Goal: Task Accomplishment & Management: Complete application form

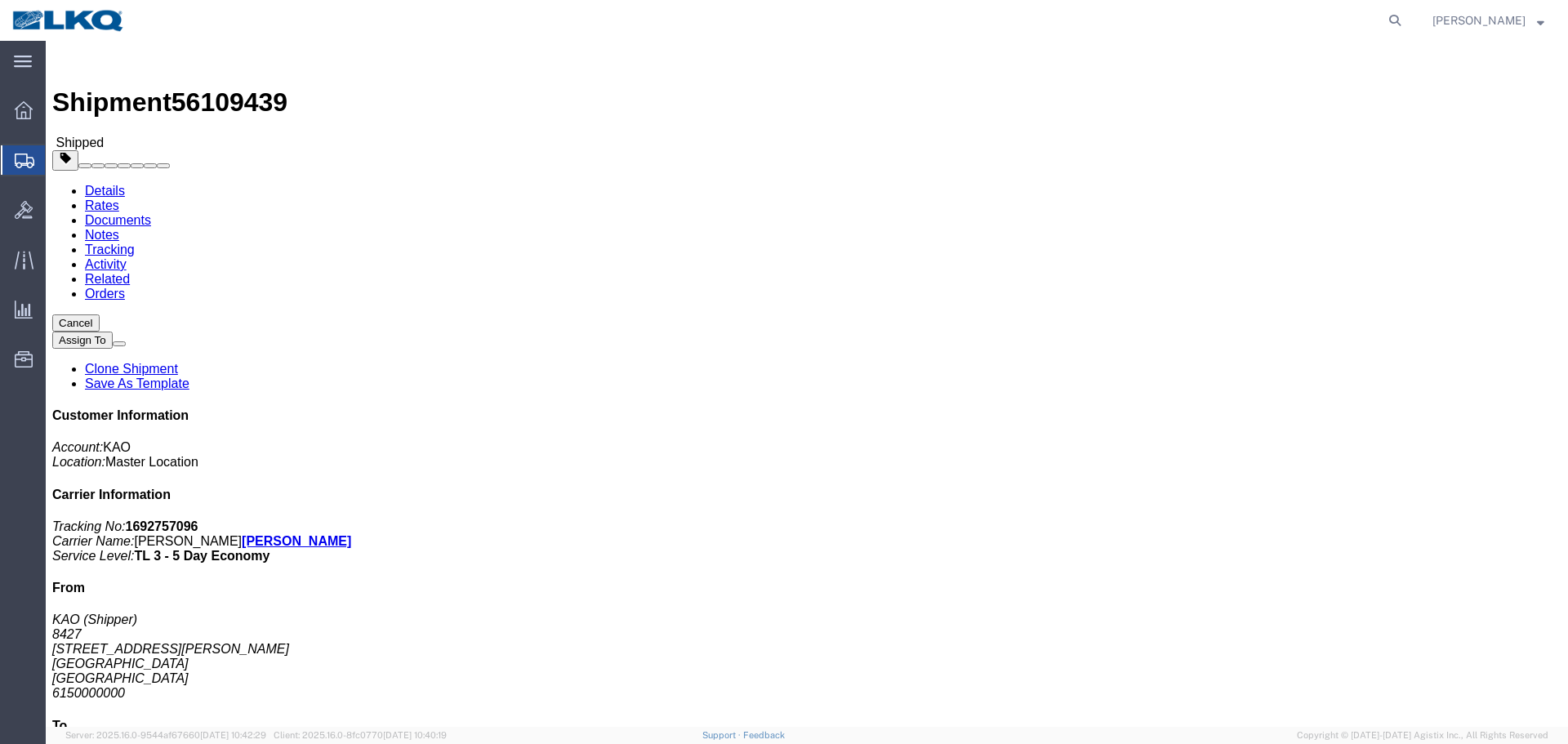
click div "Leg 1 - Truckload Number of trucks: 1"
click h4 "Routing & Vehicle Information"
click div "Ship From KAO (Shipper) 8427 17950 Dix Toledo Highway Brownstown, MI 48193 Unit…"
click at [1391, 17] on icon at bounding box center [1394, 20] width 23 height 23
paste input "56462115"
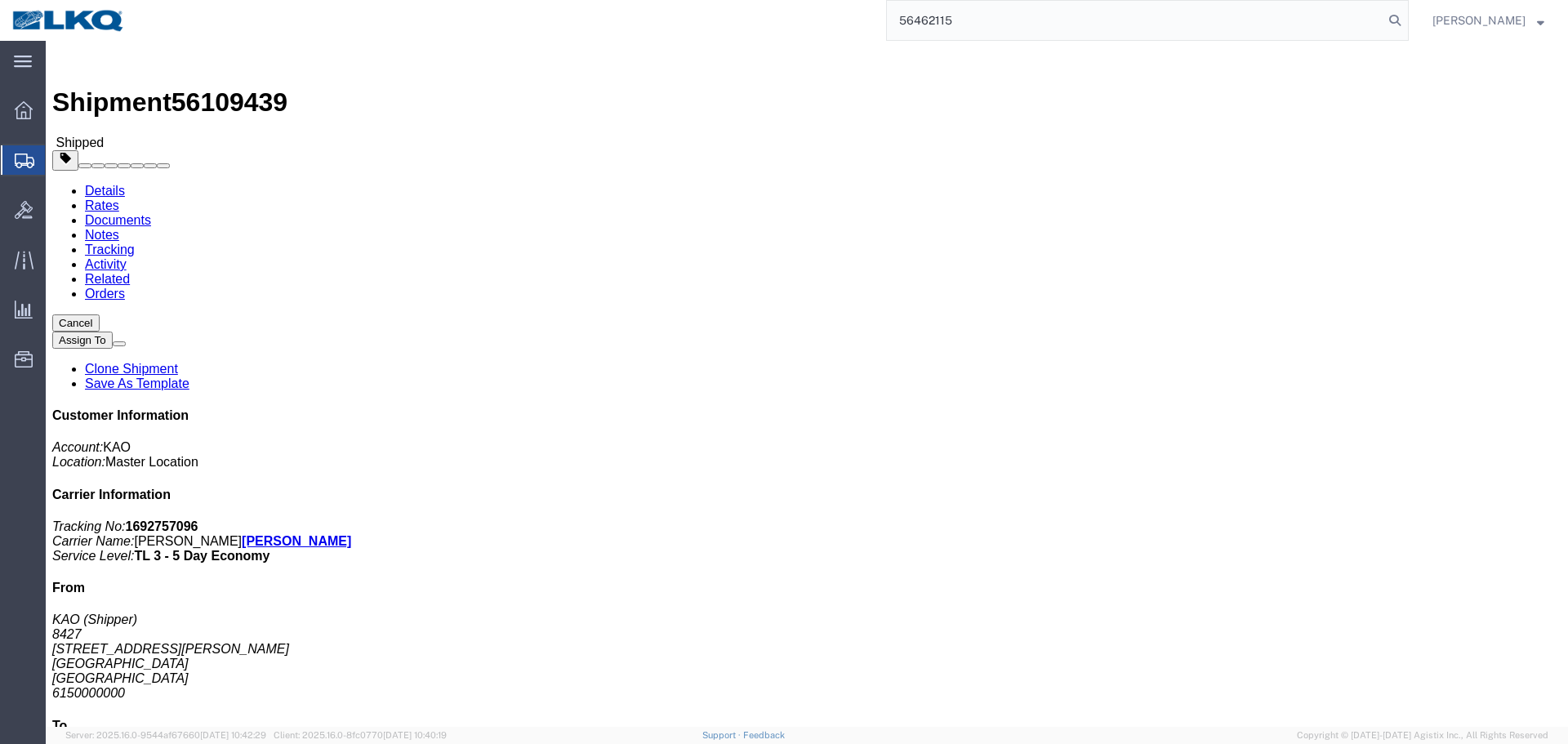
type input "56462115"
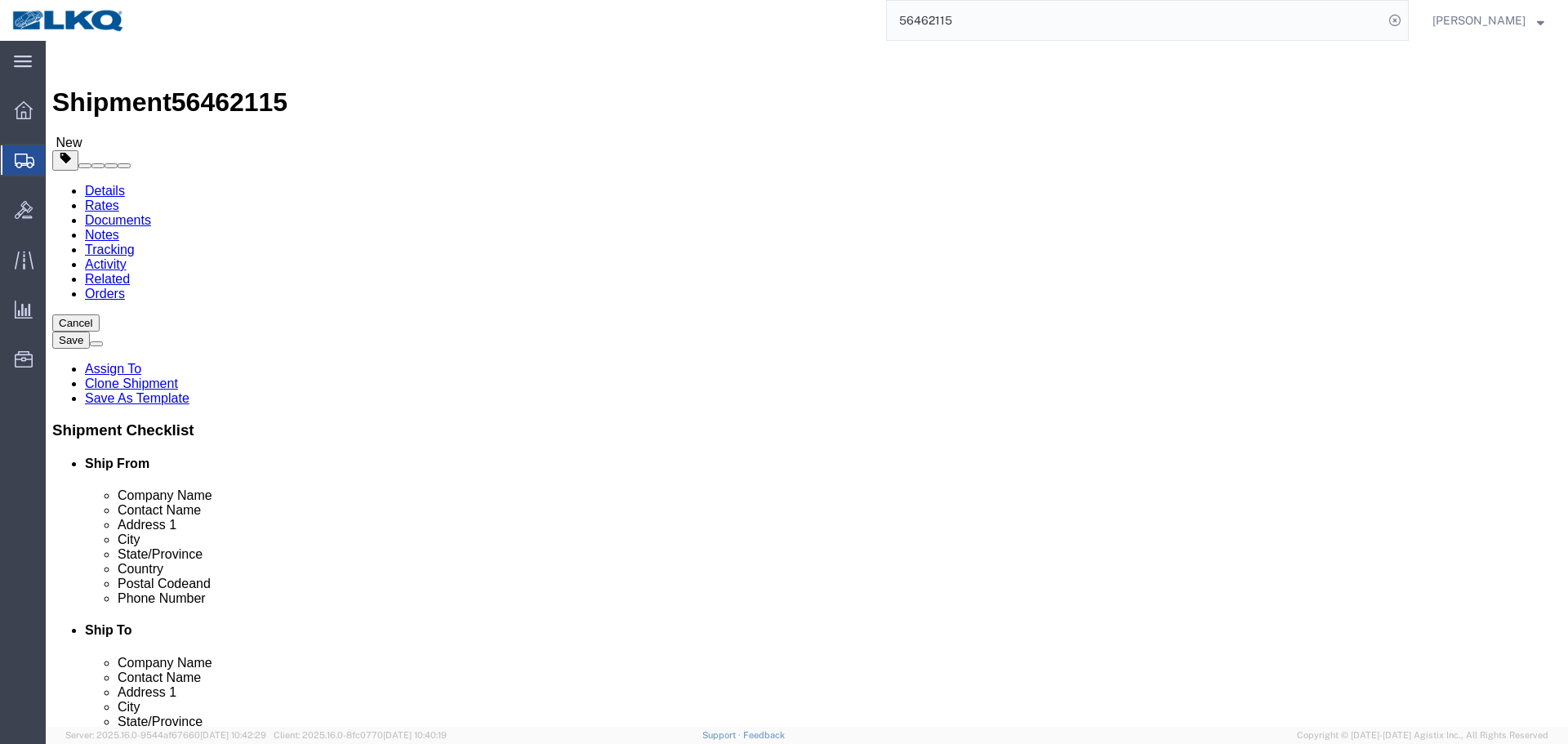
select select
select select "50211"
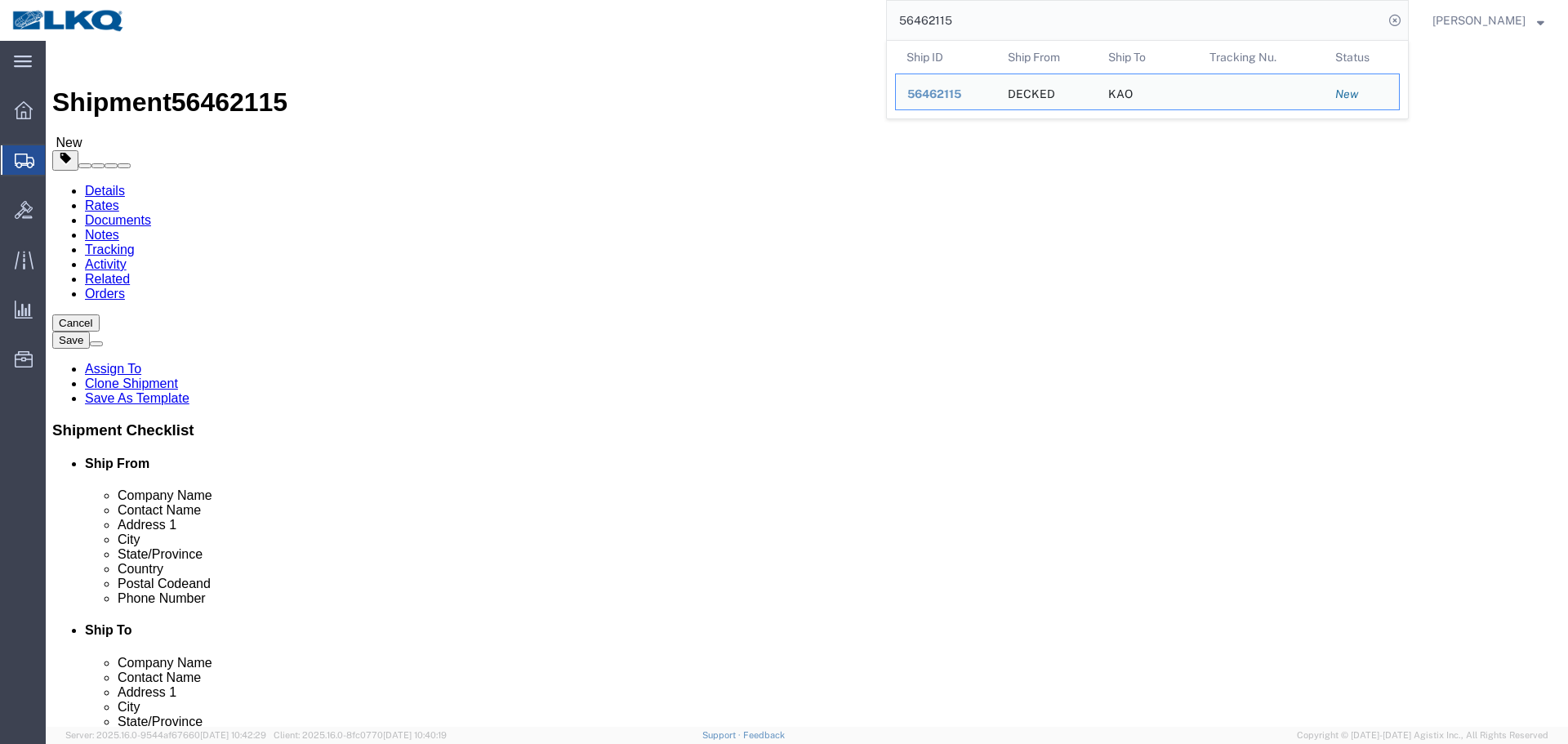
click div "Shipment 56462115 New"
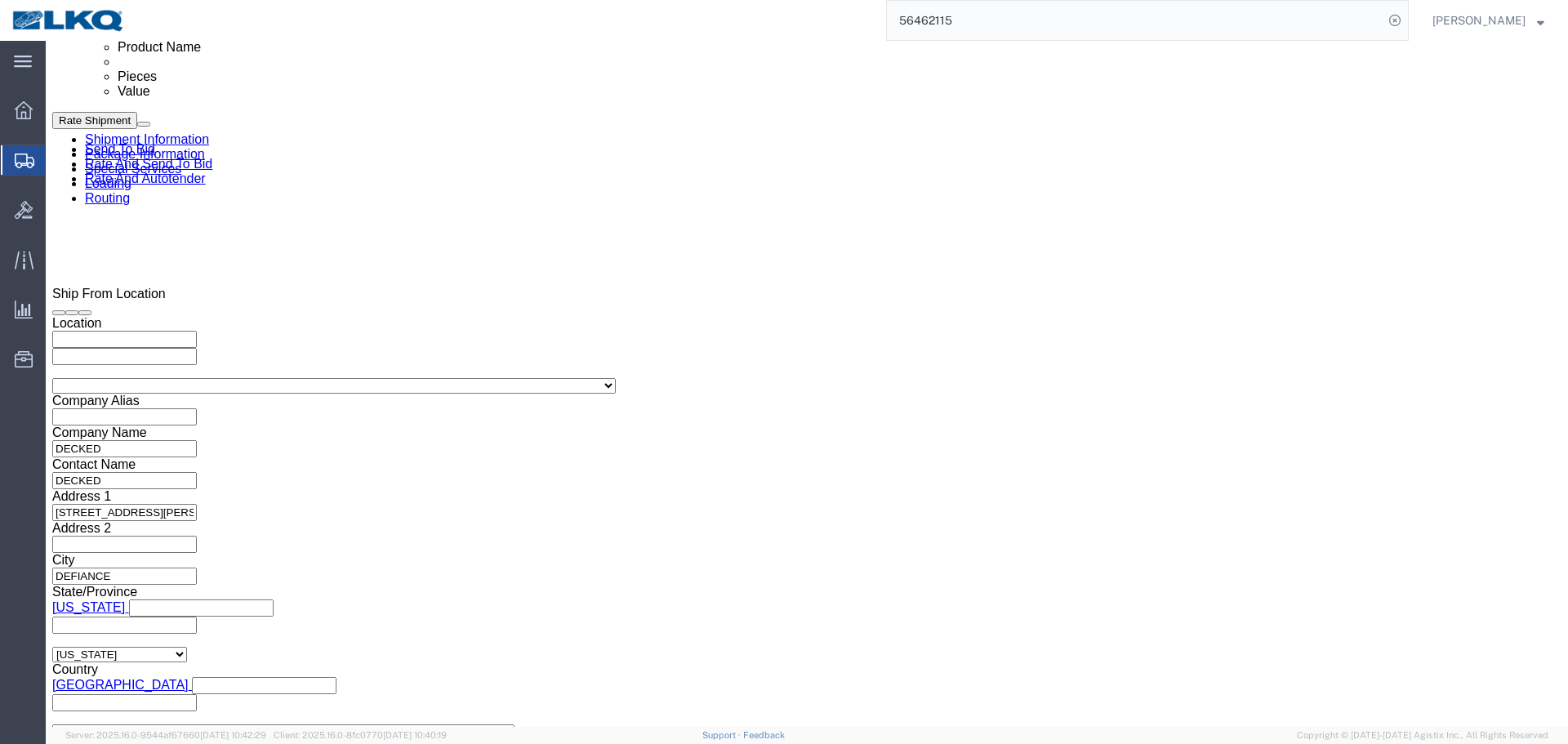
scroll to position [921, 0]
click div "References Add reference Select Account Type Activity ID Airline Appointment Nu…"
click div "Please fix the following errors Ship From Location Location My Profile Location…"
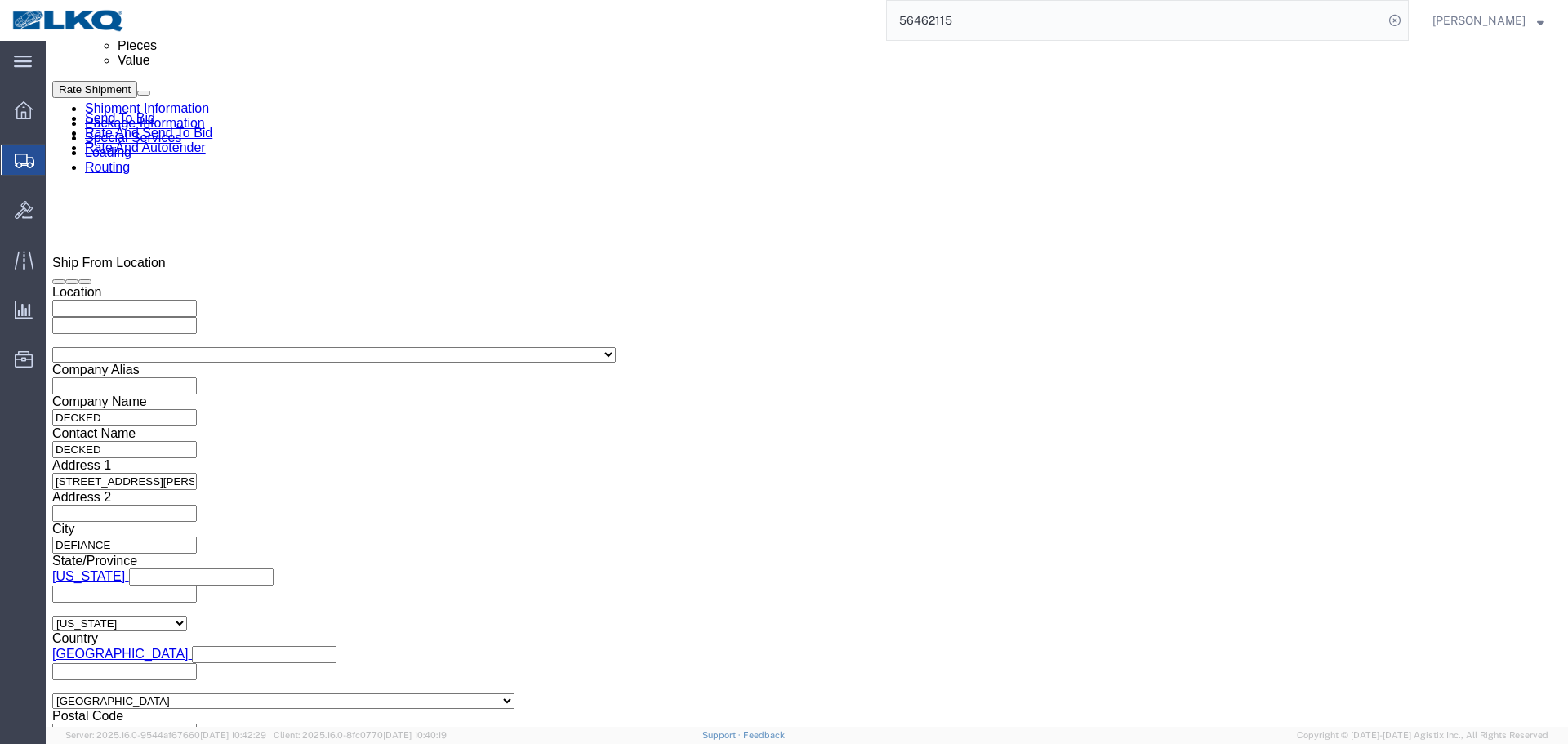
scroll to position [977, 0]
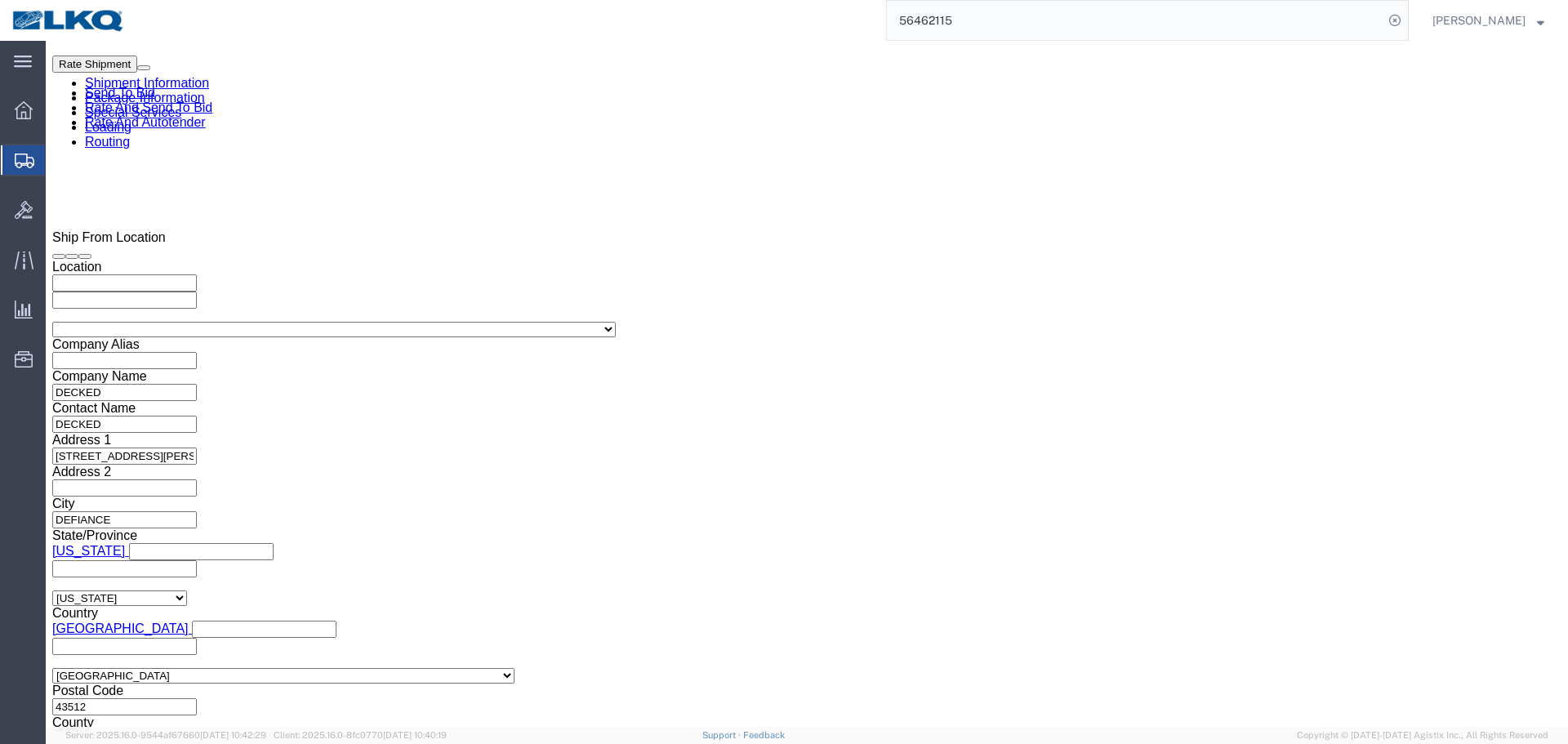
click select "Select 1-Ton (PSS) 10 Wheel 10 Yard Dump Truck 20 Yard Dump Truck Bobtail Botto…"
select select "PDVL"
click div "Leg 1 Mode Select Air Less than Truckload Multi-Leg Ocean Freight Rail Small Pa…"
click select "Select 1-Ton (PSS) 10 Wheel 10 Yard Dump Truck 20 Yard Dump Truck Bobtail Botto…"
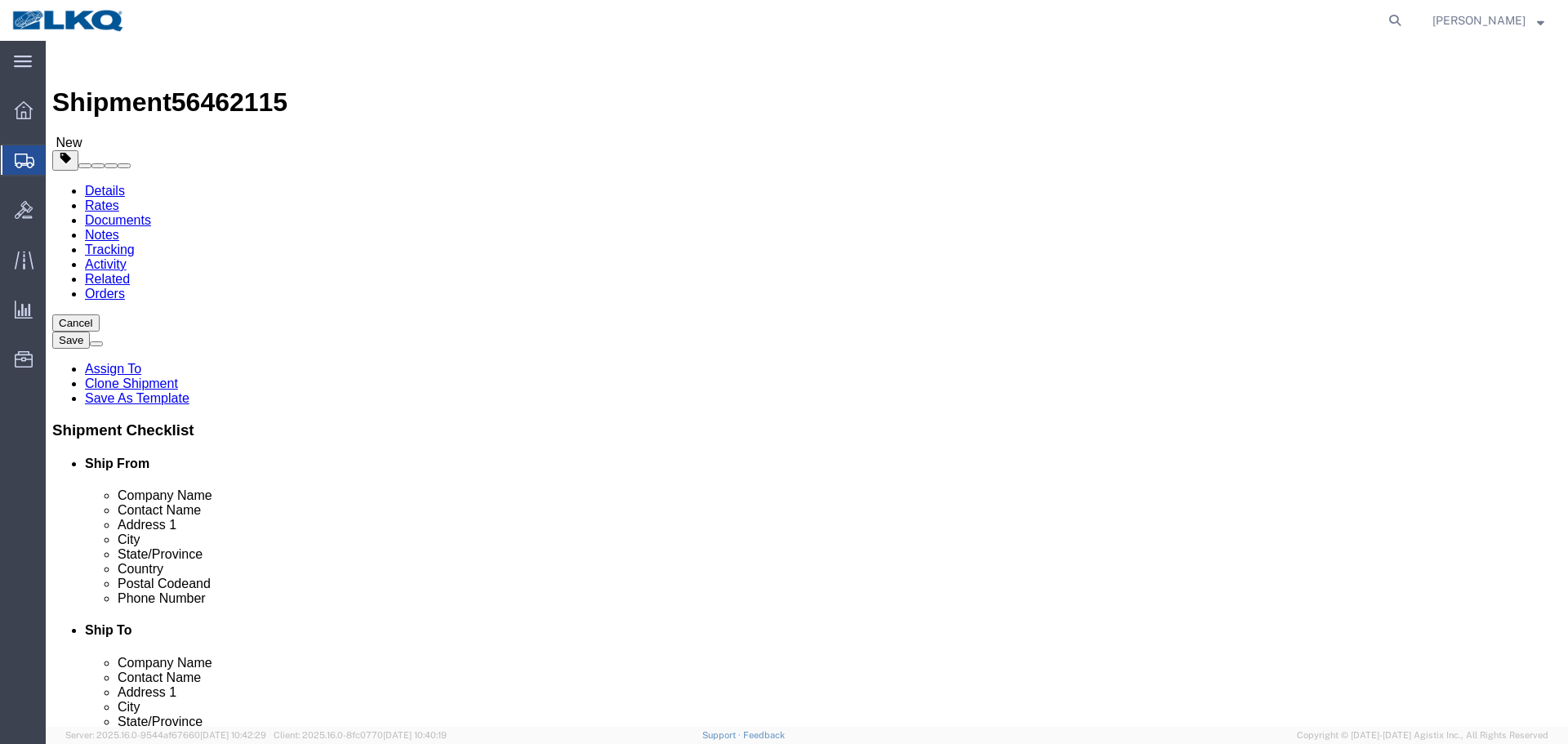
select select
select select "50211"
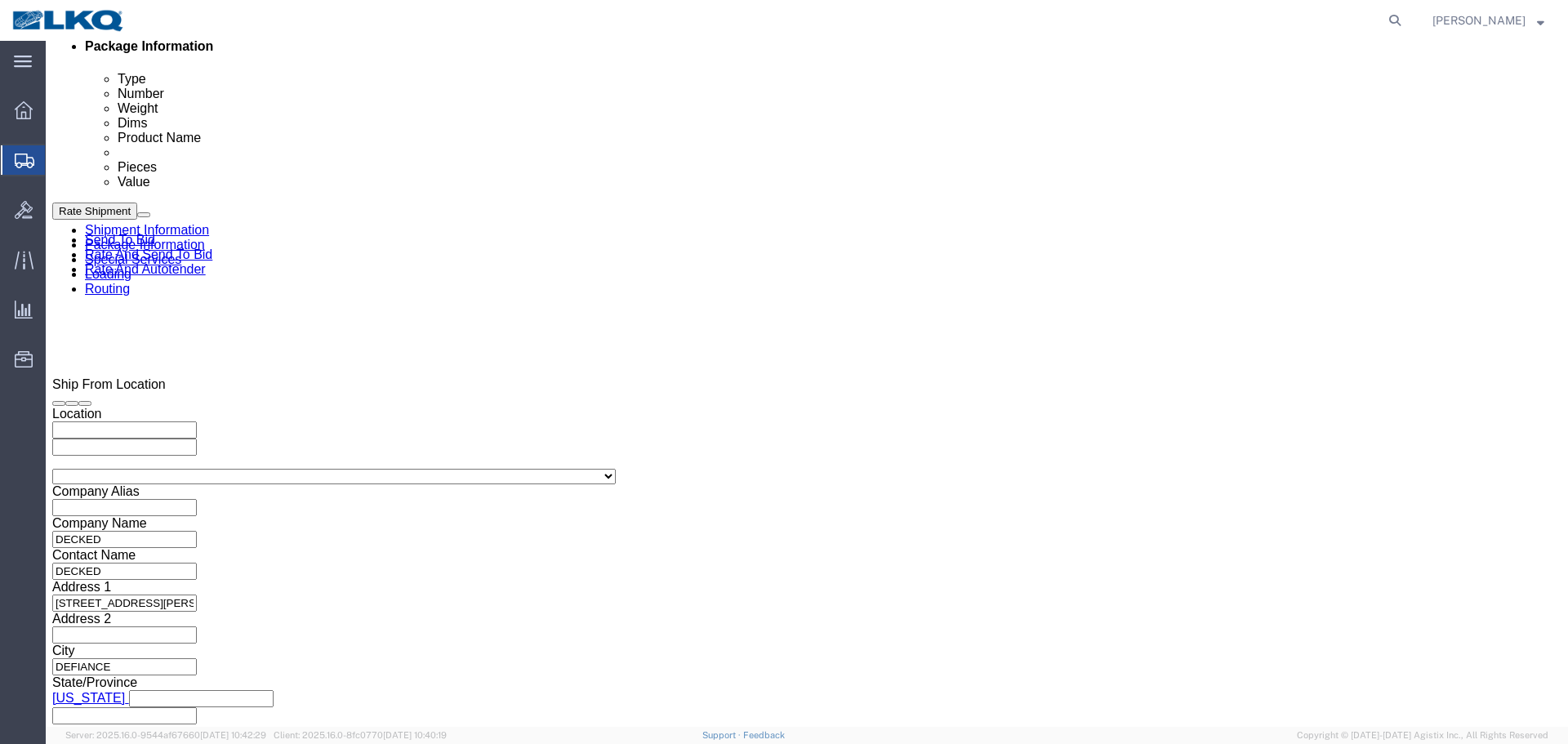
scroll to position [977, 0]
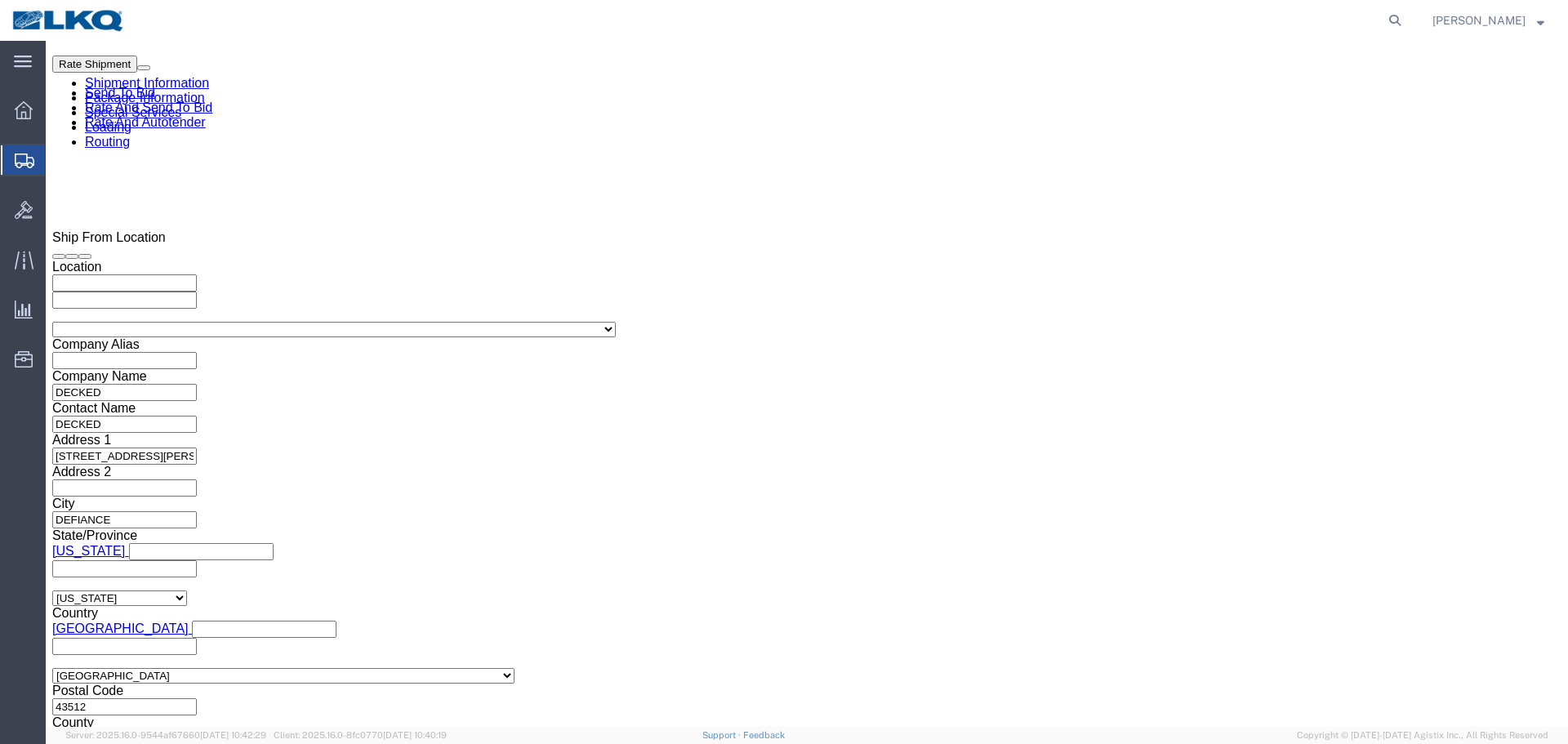
click select "Select Air Less than Truckload Multi-Leg Ocean Freight Rail Small Parcel Truckl…"
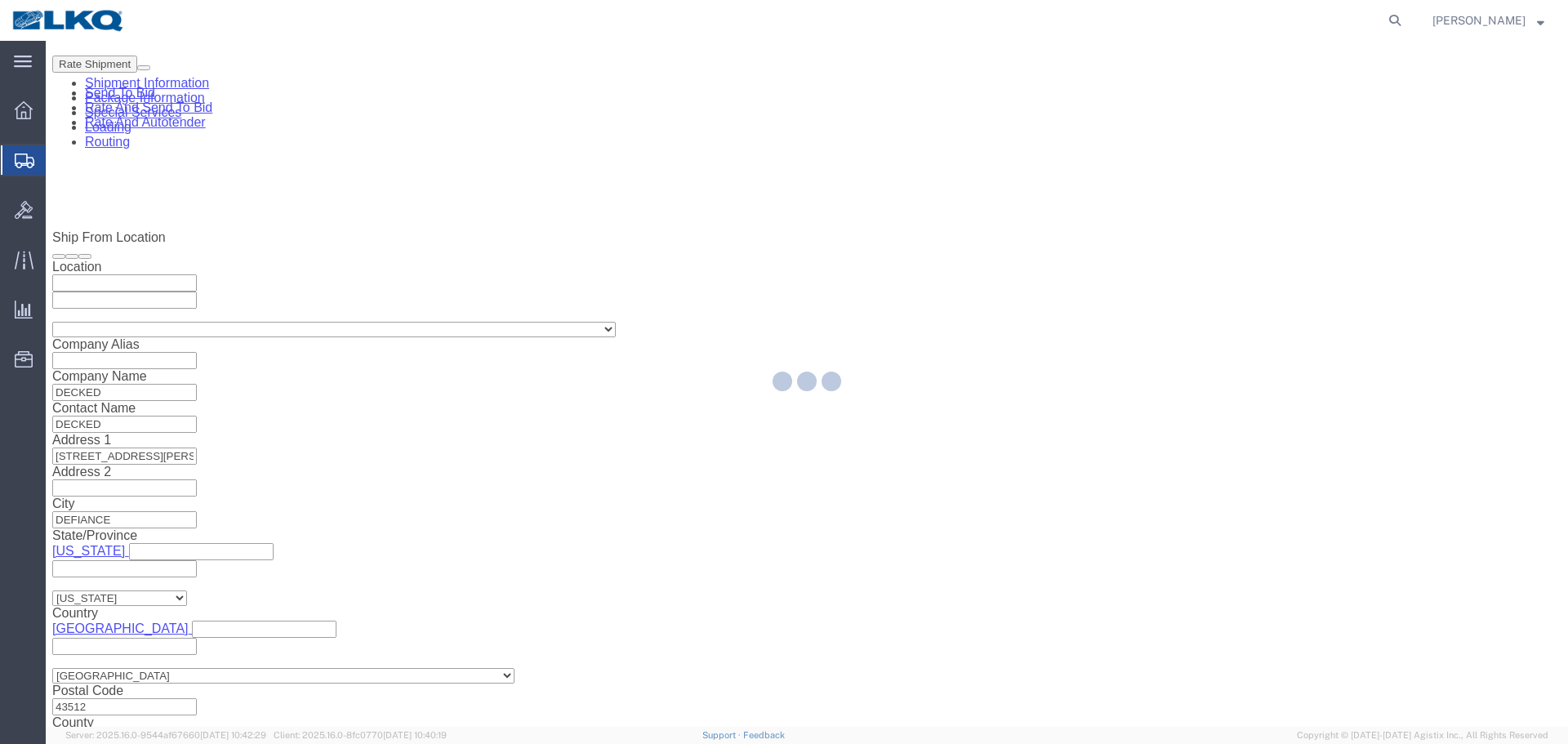
click at [455, 648] on div at bounding box center [807, 384] width 1522 height 686
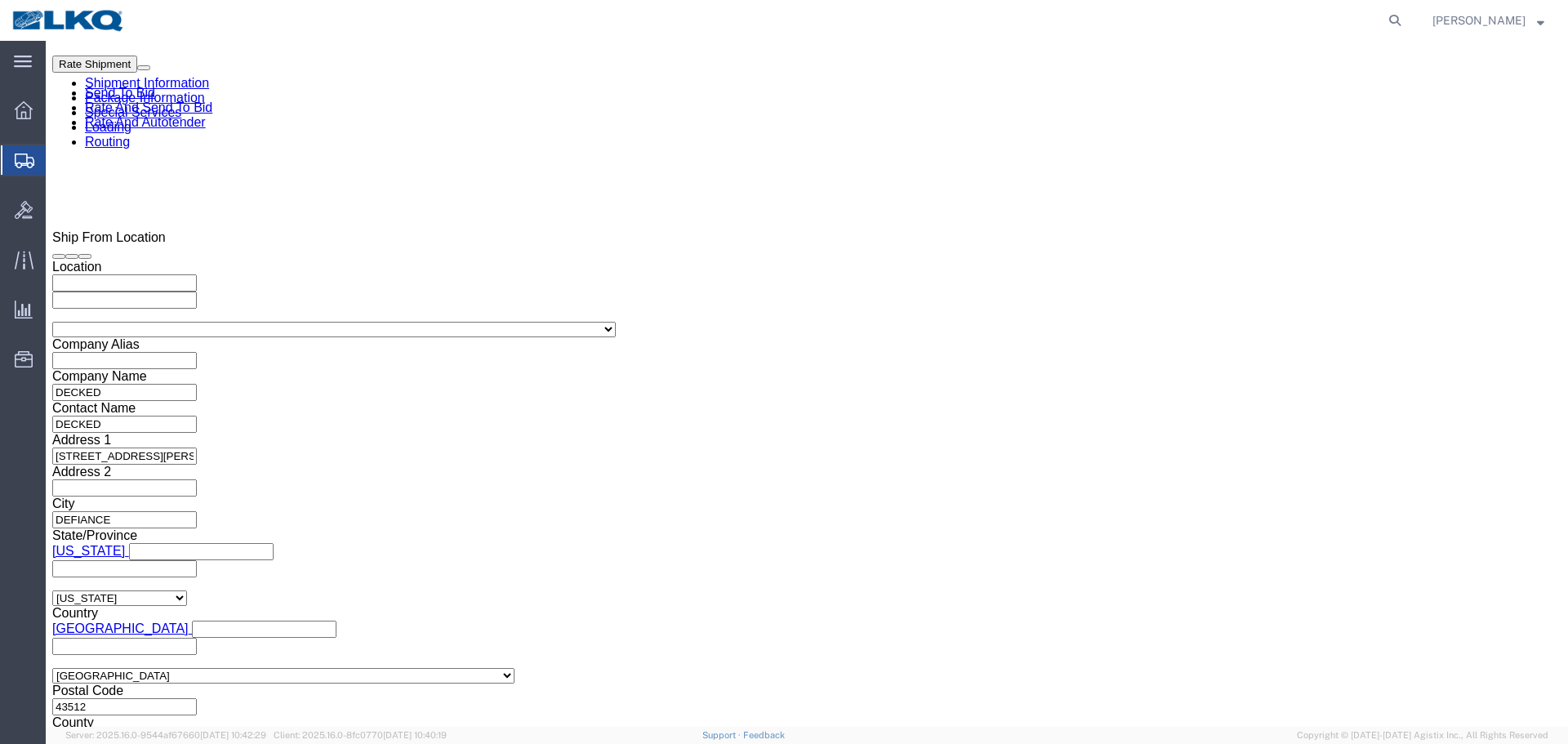
click input "text"
click select "Select Straight Truck"
click select "Select Air Less than Truckload Multi-Leg Ocean Freight Rail Small Parcel Truckl…"
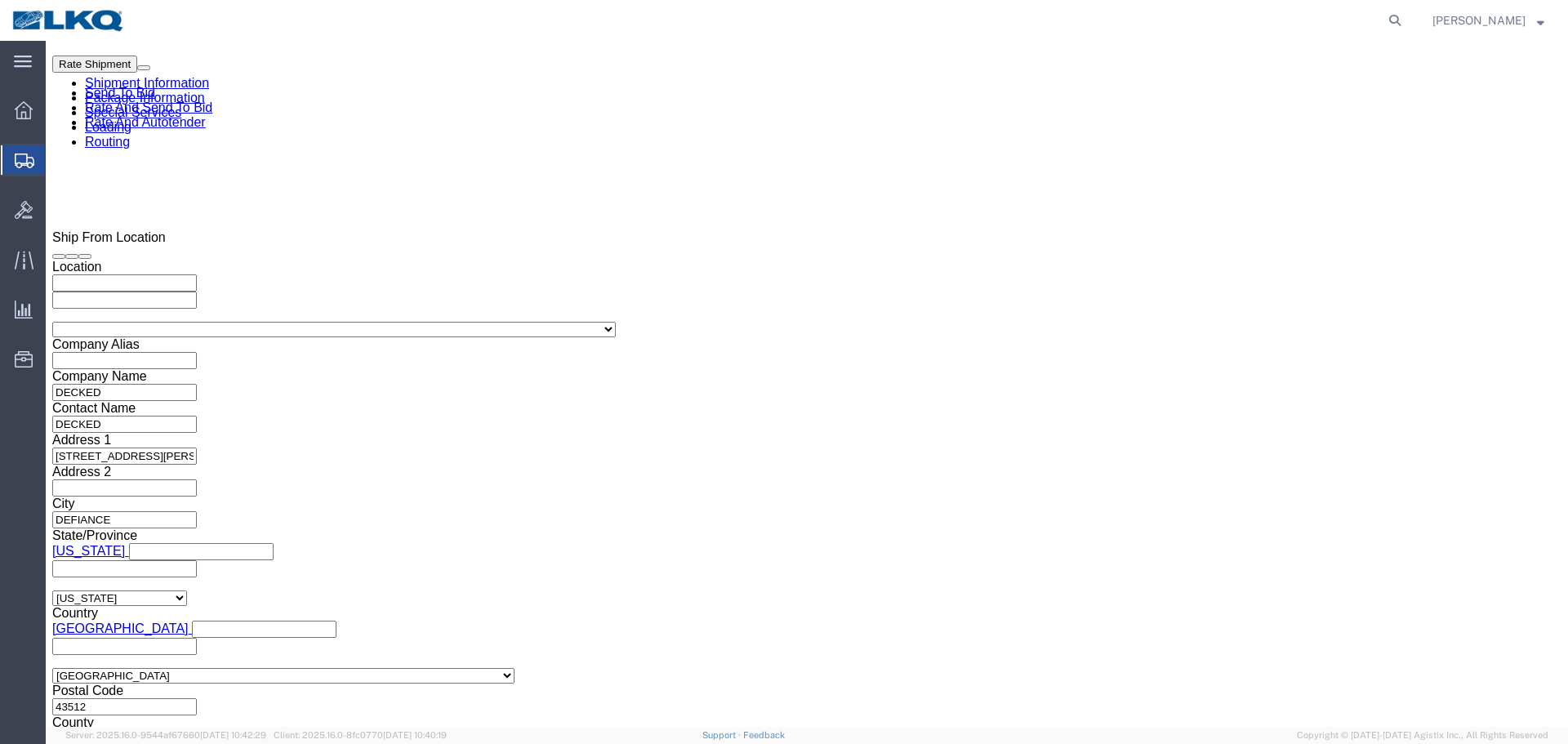
click select "Select Air Less than Truckload Multi-Leg Ocean Freight Rail Small Parcel Truckl…"
select select "TL"
click select "Select Air Less than Truckload Multi-Leg Ocean Freight Rail Small Parcel Truckl…"
click select "Select 1-Ton (PSS) 10 Wheel 10 Yard Dump Truck 20 Yard Dump Truck Bobtail Botto…"
select select "LOBY"
